Goal: Task Accomplishment & Management: Manage account settings

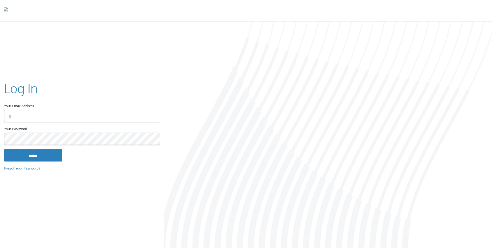
click at [85, 118] on input "Your Email Address" at bounding box center [82, 116] width 156 height 12
type input "**********"
click at [4, 149] on input "******" at bounding box center [33, 155] width 58 height 12
